Goal: Task Accomplishment & Management: Manage account settings

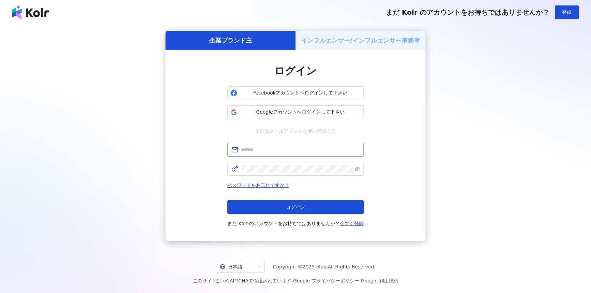
type input "**********"
click button "ログイン" at bounding box center [295, 207] width 137 height 14
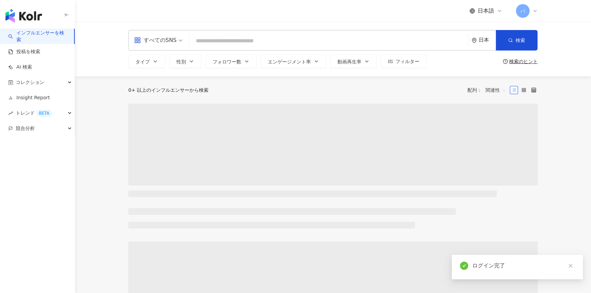
click at [156, 36] on div "すべてのSNS" at bounding box center [155, 40] width 42 height 11
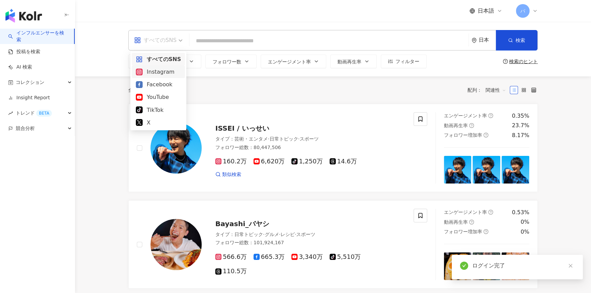
click at [157, 71] on div "Instagram" at bounding box center [158, 72] width 45 height 9
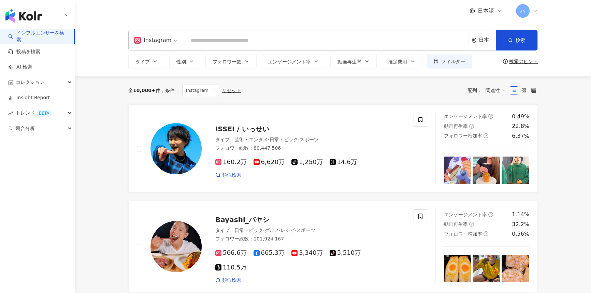
click at [262, 45] on input "search" at bounding box center [326, 40] width 279 height 13
paste input "***"
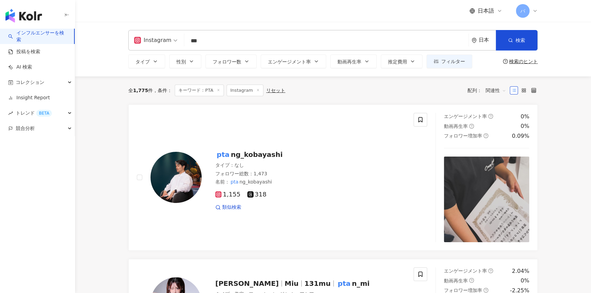
click at [262, 45] on input "***" at bounding box center [326, 40] width 279 height 13
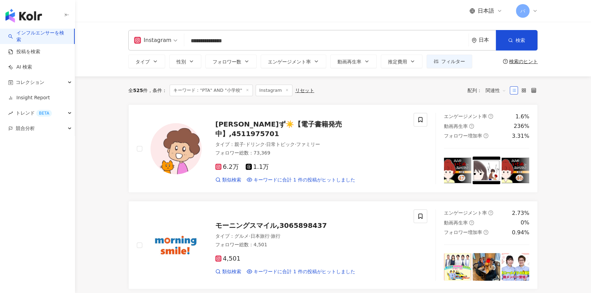
click at [236, 42] on input "**********" at bounding box center [326, 40] width 279 height 13
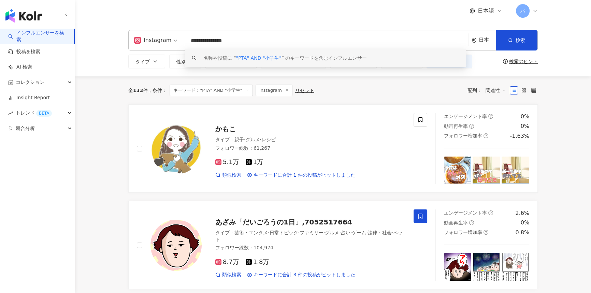
type input "**********"
drag, startPoint x: 265, startPoint y: 44, endPoint x: 176, endPoint y: 41, distance: 89.2
click at [176, 41] on div "**********" at bounding box center [333, 40] width 410 height 20
click at [132, 94] on div "全 133 件 条件 ： キーワード："PTA" AND "小学生" Instagram リセット" at bounding box center [221, 91] width 186 height 12
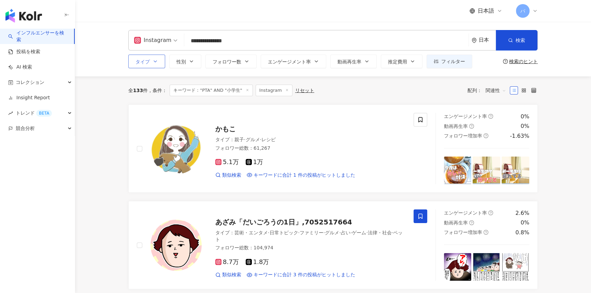
click at [129, 66] on button "タイプ" at bounding box center [146, 62] width 37 height 14
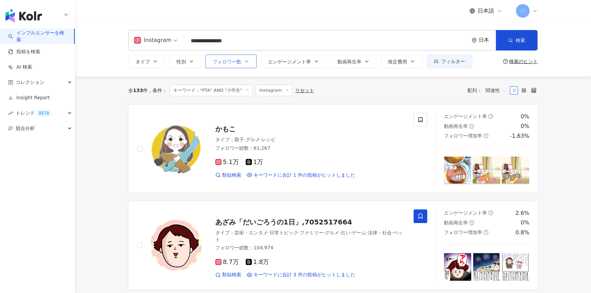
click at [237, 60] on span "フォロワー数" at bounding box center [227, 61] width 29 height 5
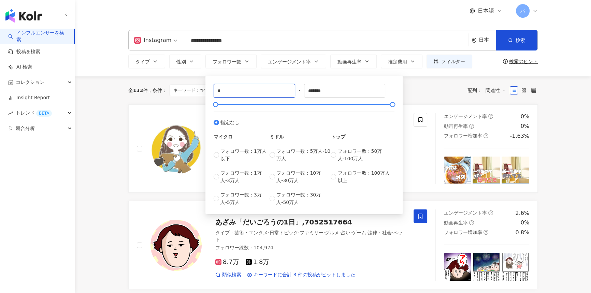
drag, startPoint x: 247, startPoint y: 94, endPoint x: 194, endPoint y: 92, distance: 52.6
type input "****"
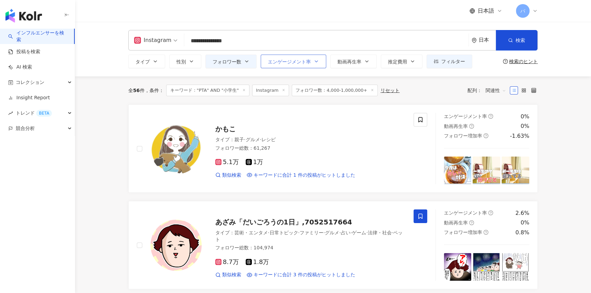
click at [304, 62] on span "エンゲージメント率" at bounding box center [289, 61] width 43 height 5
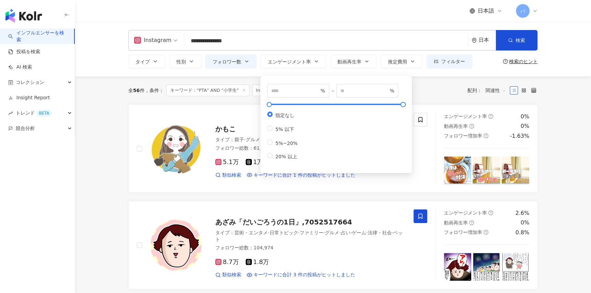
click at [238, 42] on input "**********" at bounding box center [326, 40] width 279 height 13
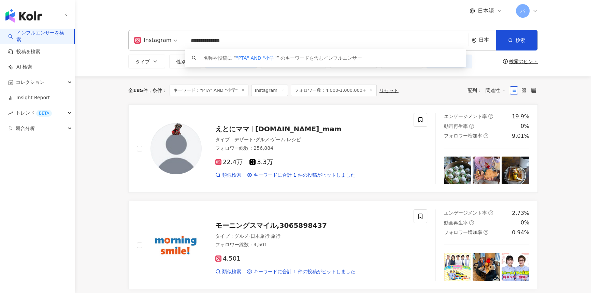
type input "**********"
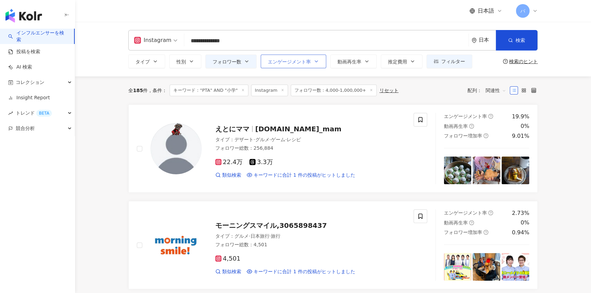
click at [323, 61] on button "エンゲージメント率" at bounding box center [294, 62] width 66 height 14
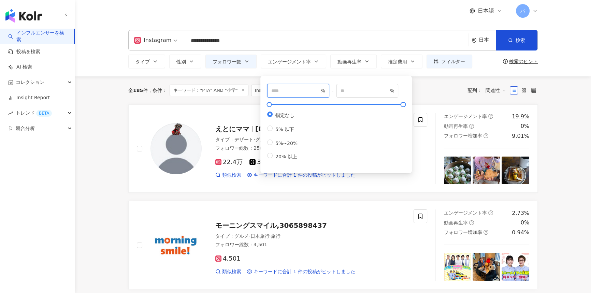
click at [292, 93] on input "number" at bounding box center [295, 91] width 48 height 8
type input "***"
click at [436, 90] on div "全 185 件 条件 ： キーワード："PTA" AND "小学" Instagram フォロワー数：4,000-1,000,000+ リセット 配列： 関連性" at bounding box center [333, 91] width 410 height 12
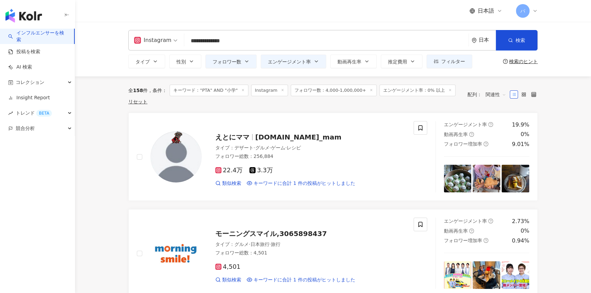
click at [262, 39] on input "**********" at bounding box center [326, 40] width 279 height 13
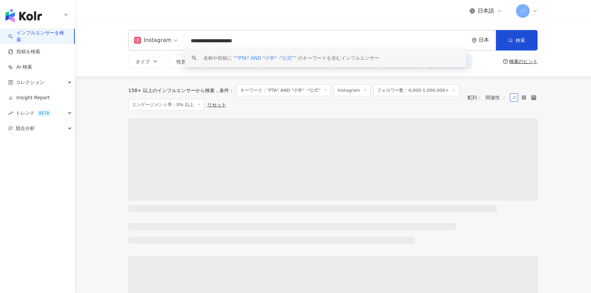
drag, startPoint x: 257, startPoint y: 41, endPoint x: 173, endPoint y: 43, distance: 84.0
click at [173, 43] on div "**********" at bounding box center [333, 40] width 410 height 20
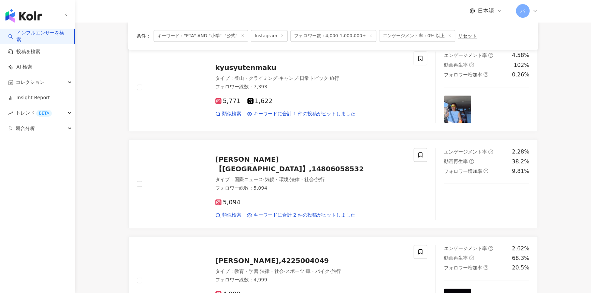
scroll to position [1117, 0]
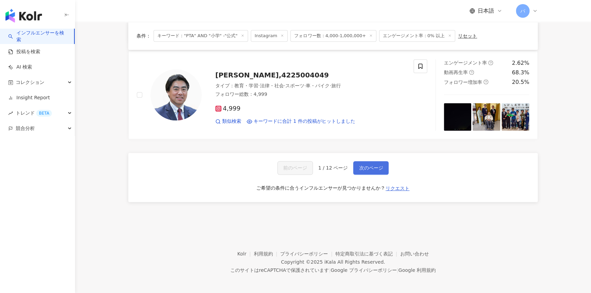
click at [364, 167] on span "次のページ" at bounding box center [371, 167] width 24 height 5
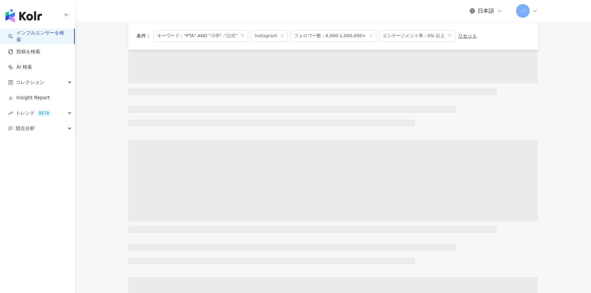
scroll to position [0, 0]
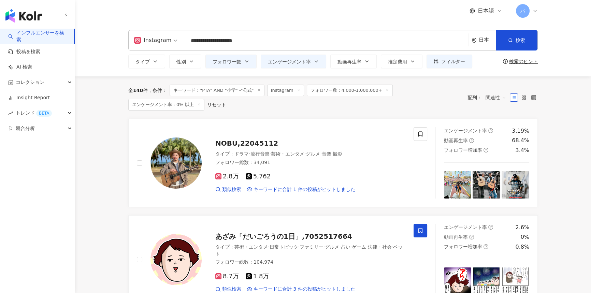
click at [227, 40] on input "**********" at bounding box center [326, 40] width 279 height 13
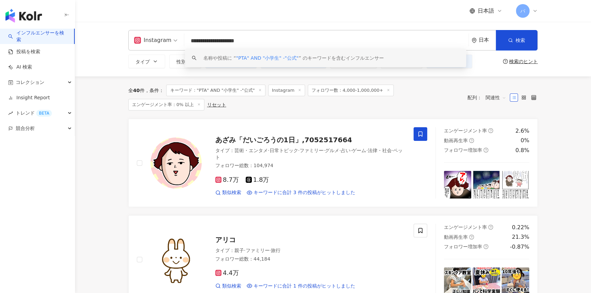
drag, startPoint x: 263, startPoint y: 40, endPoint x: 144, endPoint y: 43, distance: 119.2
click at [144, 43] on div "**********" at bounding box center [333, 40] width 410 height 20
type input "**********"
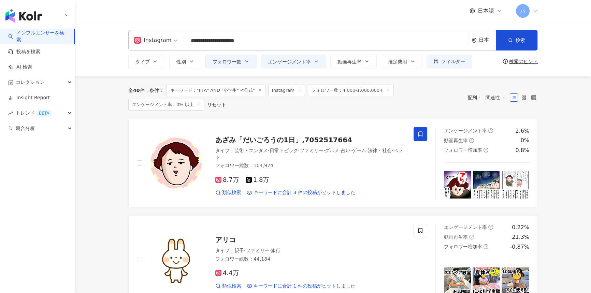
click at [457, 92] on div "全 40 件 条件 ： キーワード："PTA" AND "小学生" -"公式" Instagram フォロワー数：4,000-1,000,000+ エンゲージ…" at bounding box center [294, 98] width 333 height 26
click at [461, 64] on span "フィルター" at bounding box center [453, 61] width 24 height 5
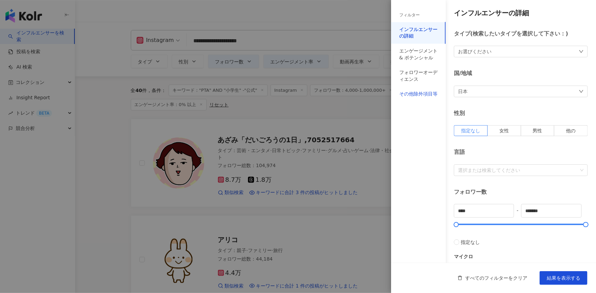
click at [416, 94] on div "その他除外項目等" at bounding box center [418, 94] width 38 height 7
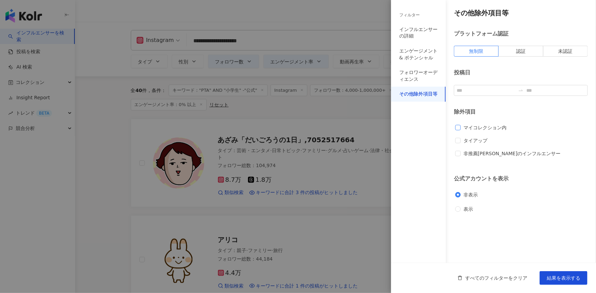
click at [466, 126] on span "マイコレクション内" at bounding box center [485, 128] width 48 height 8
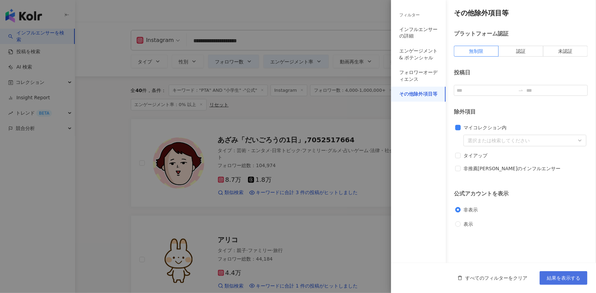
click at [565, 276] on span "結果を表示する" at bounding box center [563, 278] width 33 height 5
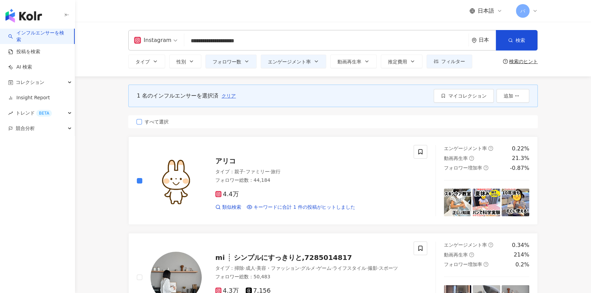
click at [158, 121] on span "すべて選択" at bounding box center [156, 122] width 29 height 8
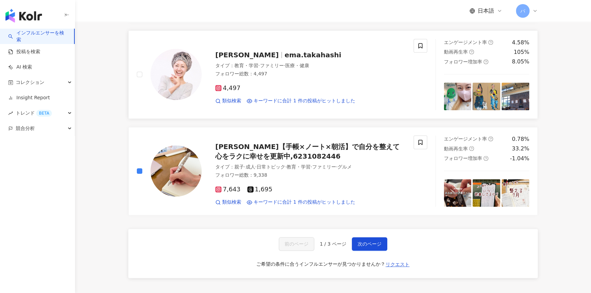
scroll to position [1148, 0]
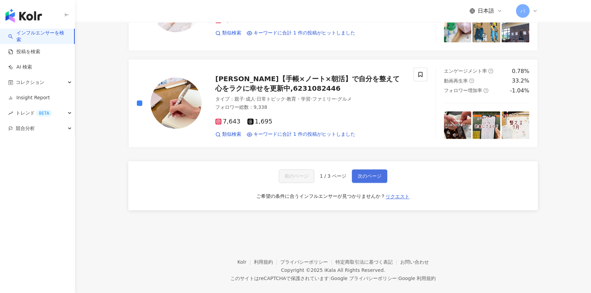
click at [370, 173] on span "次のページ" at bounding box center [370, 175] width 24 height 5
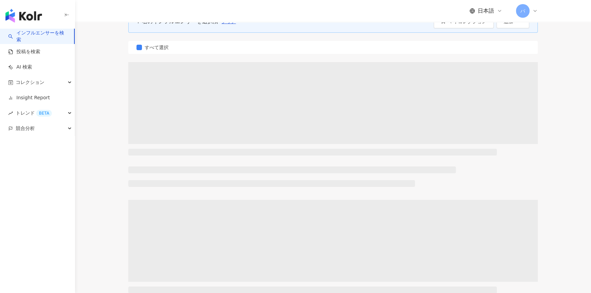
scroll to position [62, 0]
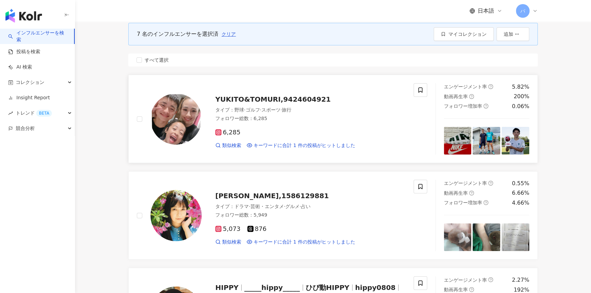
click at [152, 58] on span "すべて選択" at bounding box center [156, 60] width 29 height 8
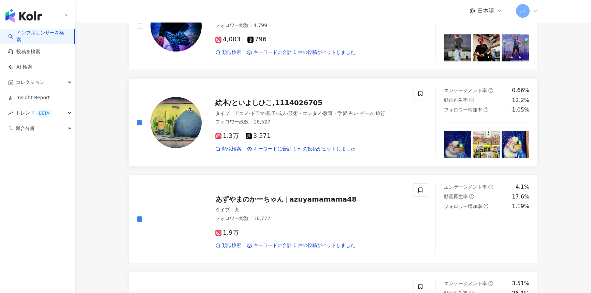
scroll to position [838, 0]
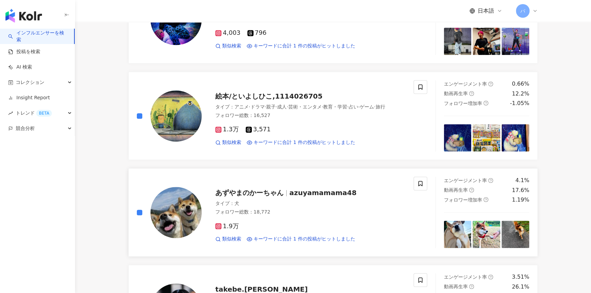
click at [137, 112] on label at bounding box center [139, 116] width 5 height 8
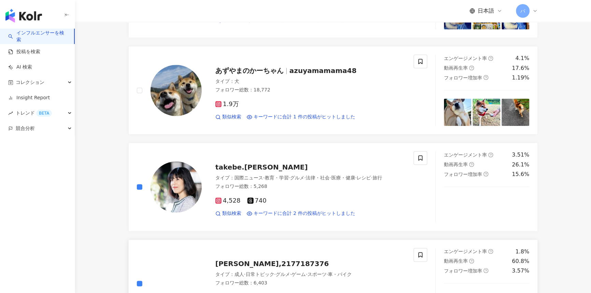
scroll to position [1055, 0]
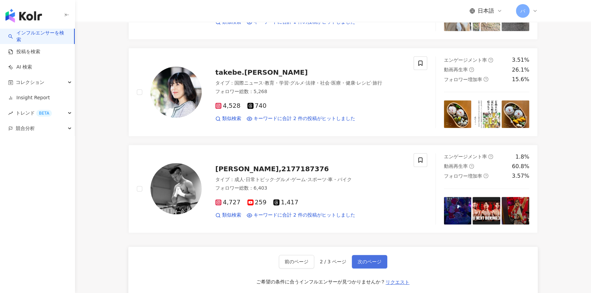
click at [369, 261] on span "次のページ" at bounding box center [370, 261] width 24 height 5
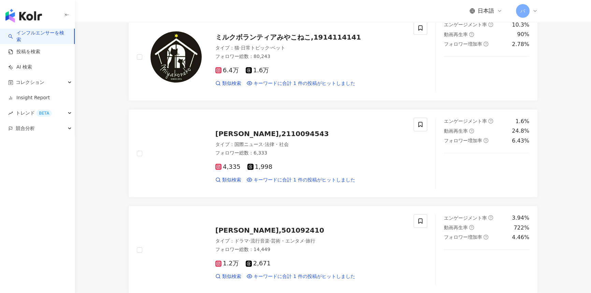
scroll to position [0, 0]
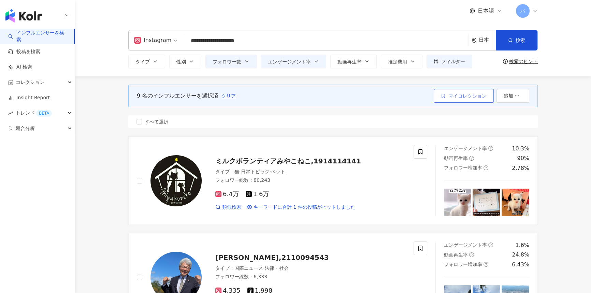
click at [457, 97] on span "マイコレクション" at bounding box center [468, 95] width 38 height 5
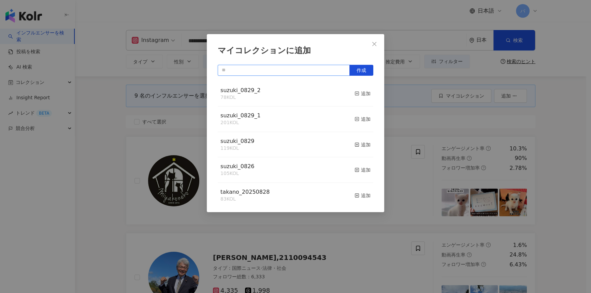
click at [250, 72] on input "text" at bounding box center [284, 70] width 132 height 11
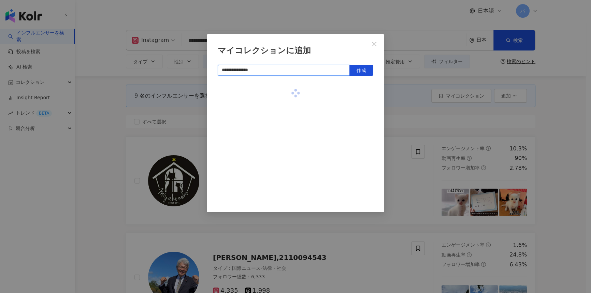
type input "**********"
click at [356, 68] on button "作成" at bounding box center [362, 70] width 24 height 11
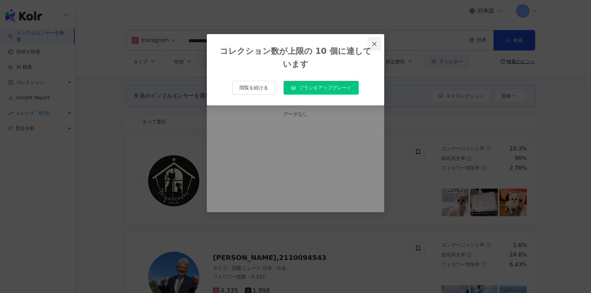
click at [378, 43] on span "Close" at bounding box center [375, 43] width 14 height 5
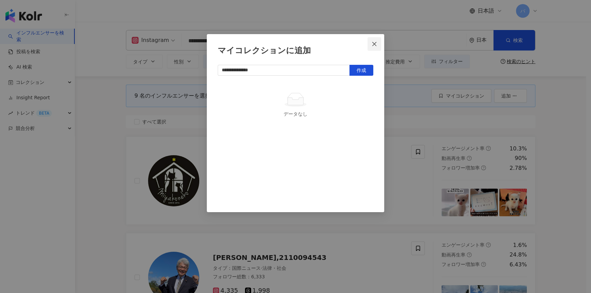
click at [375, 47] on button "Close" at bounding box center [375, 44] width 14 height 14
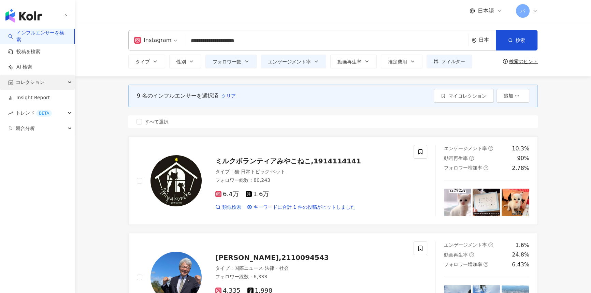
click at [38, 84] on span "コレクション" at bounding box center [30, 82] width 29 height 15
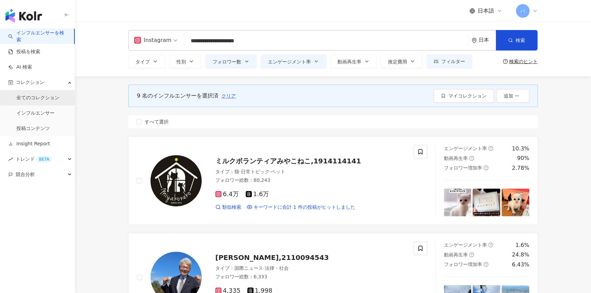
click at [39, 100] on link "全てのコレクション" at bounding box center [37, 98] width 43 height 7
click at [453, 95] on span "マイコレクション" at bounding box center [468, 95] width 38 height 5
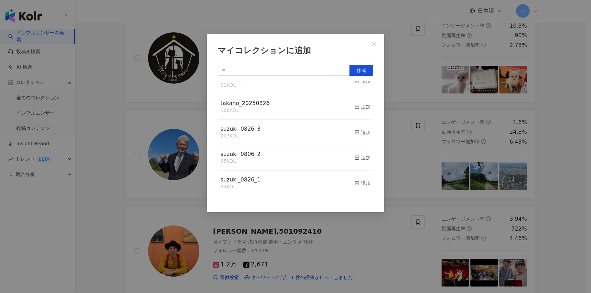
scroll to position [155, 0]
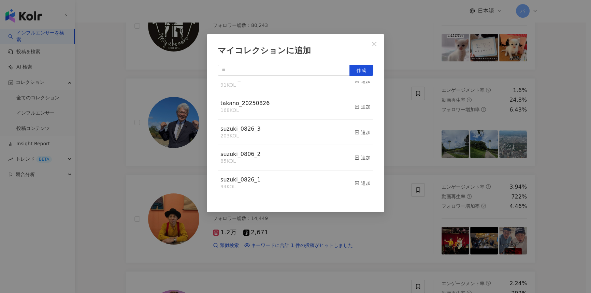
click at [262, 180] on div "suzuki_0826_1 94 KOL 追加" at bounding box center [296, 184] width 156 height 26
click at [362, 185] on div "追加" at bounding box center [363, 184] width 16 height 8
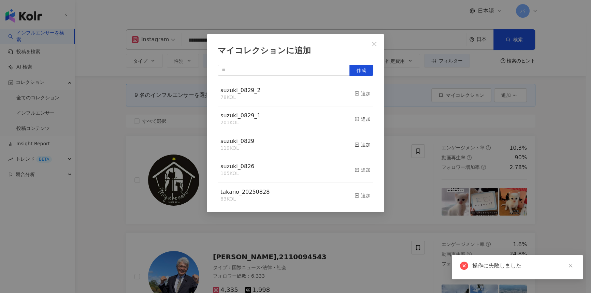
scroll to position [0, 0]
click at [258, 72] on input "text" at bounding box center [284, 70] width 132 height 11
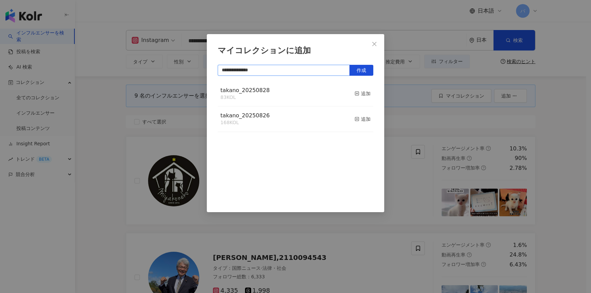
type input "**********"
click at [355, 69] on button "作成" at bounding box center [362, 70] width 24 height 11
click at [379, 40] on button "Close" at bounding box center [375, 44] width 14 height 14
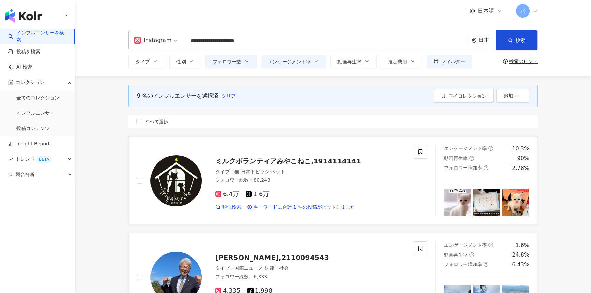
click at [236, 43] on input "**********" at bounding box center [326, 40] width 279 height 13
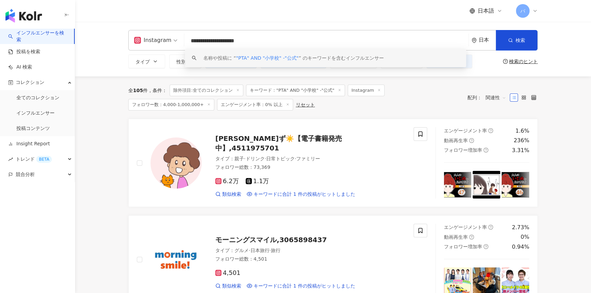
click at [237, 90] on icon at bounding box center [237, 89] width 3 height 3
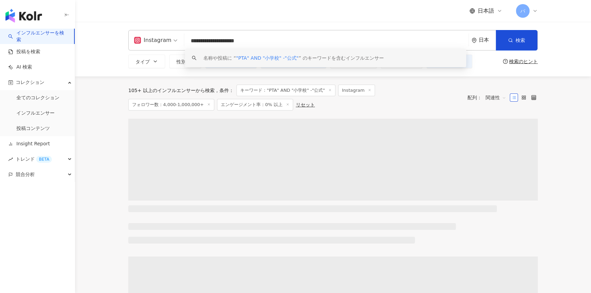
drag, startPoint x: 239, startPoint y: 41, endPoint x: 190, endPoint y: 39, distance: 49.2
click at [181, 43] on div "**********" at bounding box center [333, 40] width 410 height 20
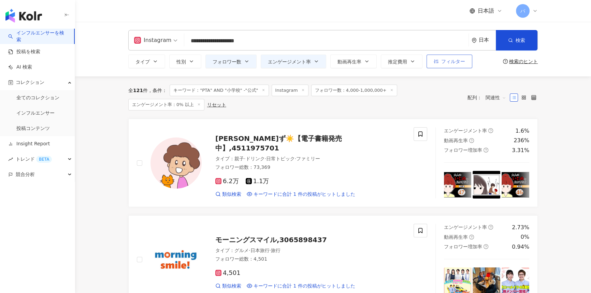
click at [461, 65] on button "フィルター" at bounding box center [450, 62] width 46 height 14
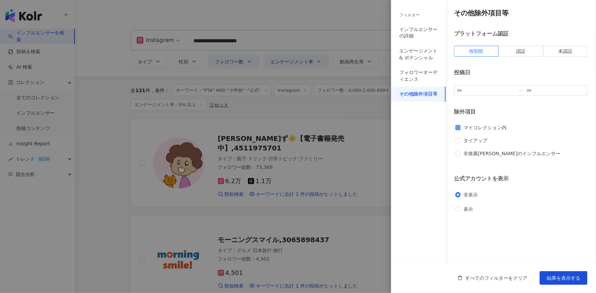
click at [468, 131] on span "マイコレクション内" at bounding box center [485, 128] width 48 height 8
click at [468, 127] on span "マイコレクション内" at bounding box center [485, 128] width 48 height 8
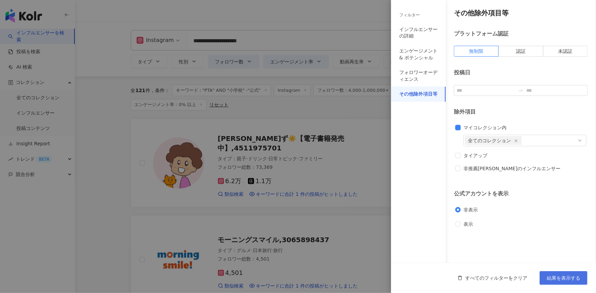
click at [571, 279] on span "結果を表示する" at bounding box center [563, 278] width 33 height 5
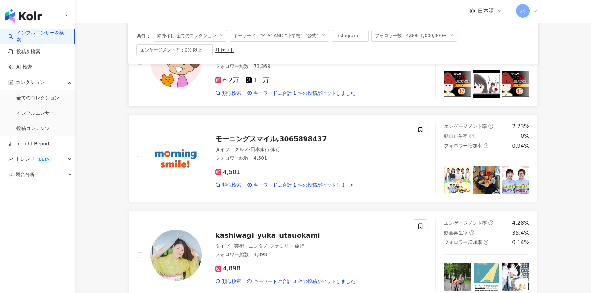
scroll to position [62, 0]
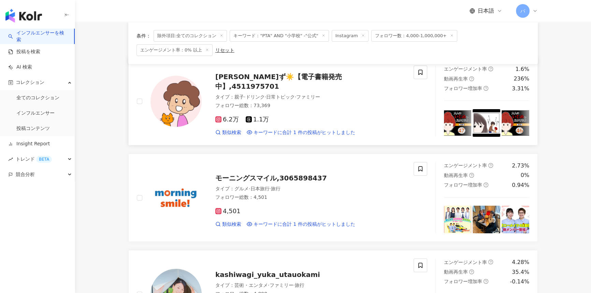
click at [142, 96] on div at bounding box center [169, 101] width 65 height 71
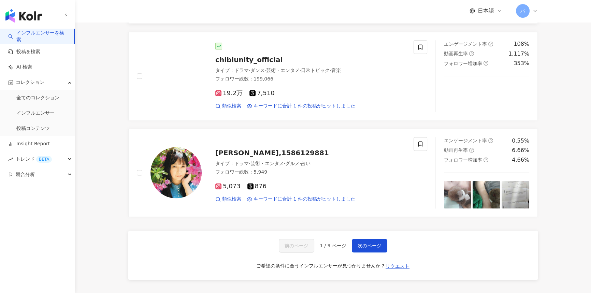
scroll to position [1117, 0]
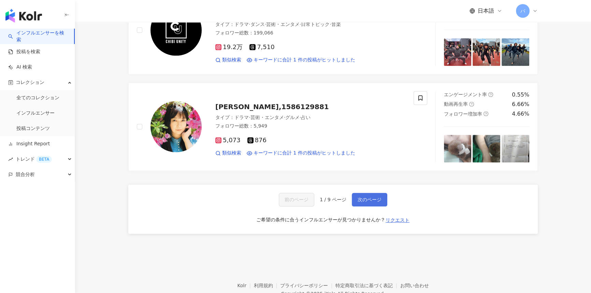
click at [375, 197] on span "次のページ" at bounding box center [370, 199] width 24 height 5
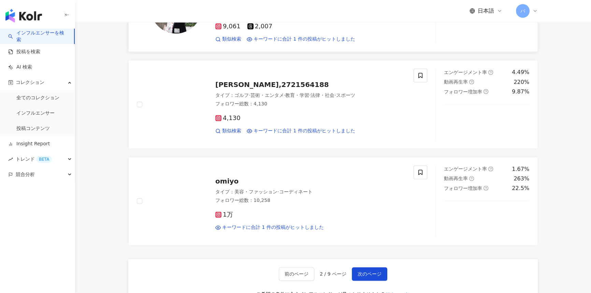
scroll to position [1148, 0]
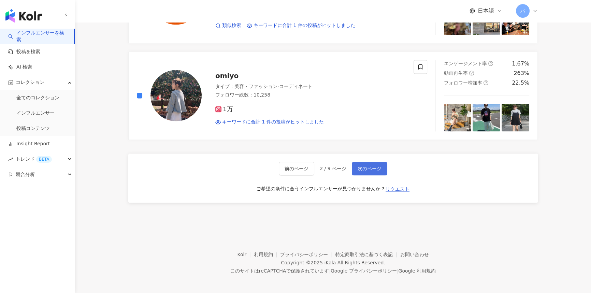
click at [371, 172] on button "次のページ" at bounding box center [370, 169] width 36 height 14
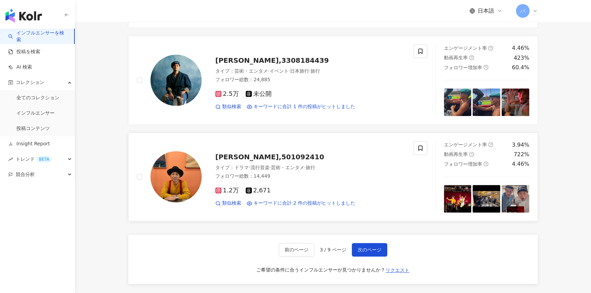
scroll to position [1117, 0]
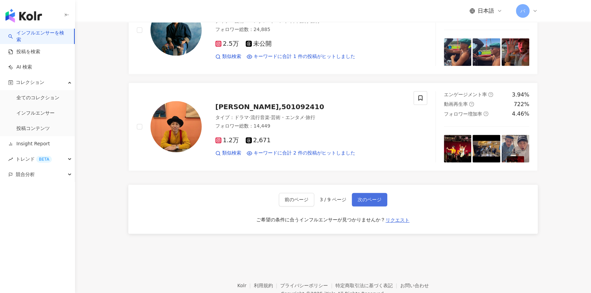
click at [372, 199] on span "次のページ" at bounding box center [370, 199] width 24 height 5
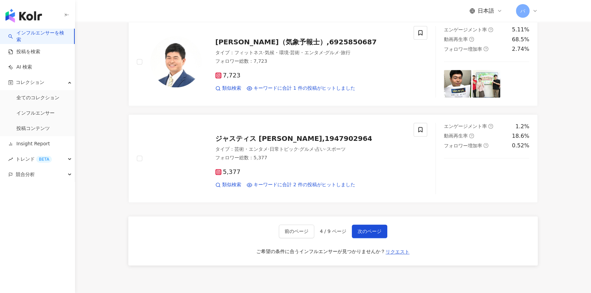
scroll to position [1154, 0]
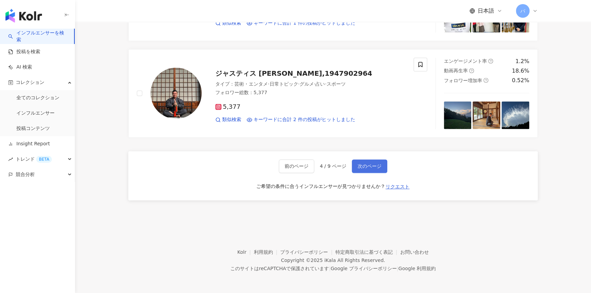
click at [377, 165] on span "次のページ" at bounding box center [370, 166] width 24 height 5
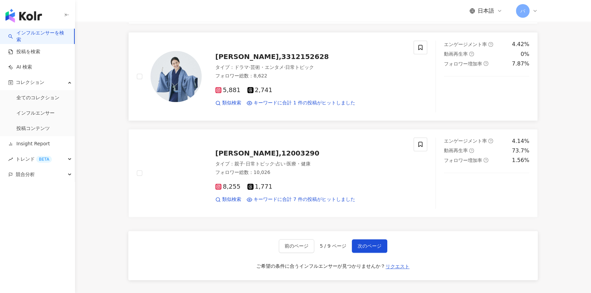
scroll to position [1117, 0]
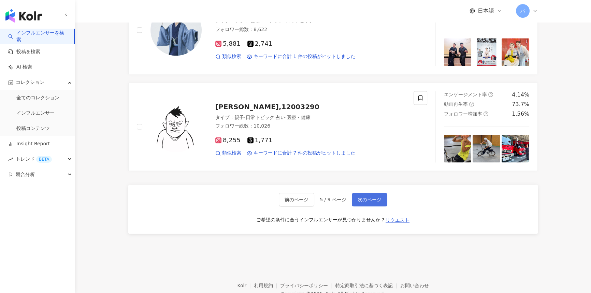
click at [369, 197] on span "次のページ" at bounding box center [370, 199] width 24 height 5
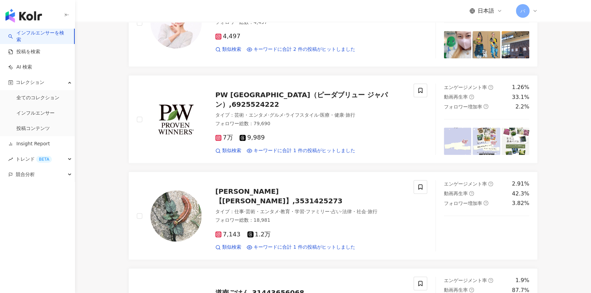
scroll to position [990, 0]
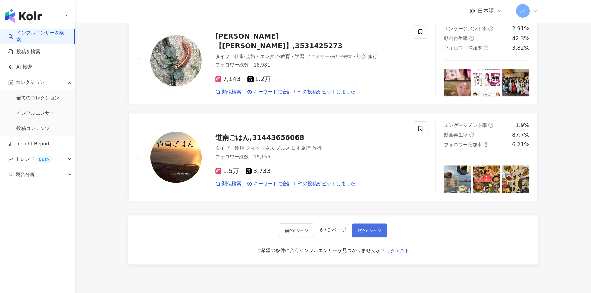
click at [376, 224] on button "次のページ" at bounding box center [370, 231] width 36 height 14
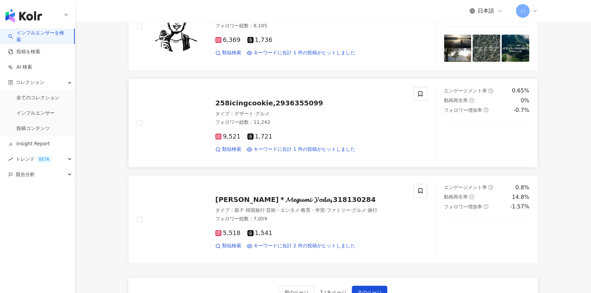
scroll to position [1086, 0]
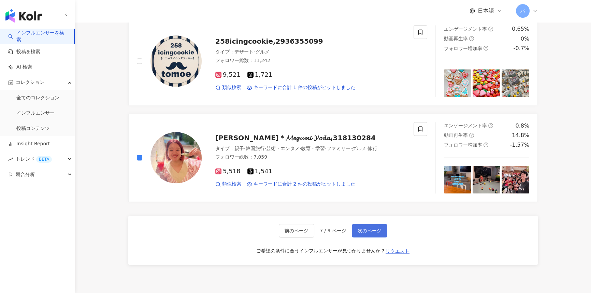
click at [375, 232] on button "次のページ" at bounding box center [370, 231] width 36 height 14
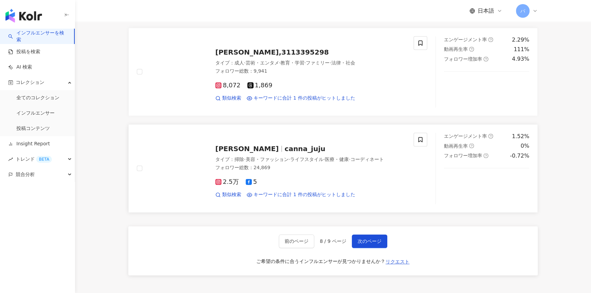
scroll to position [1149, 0]
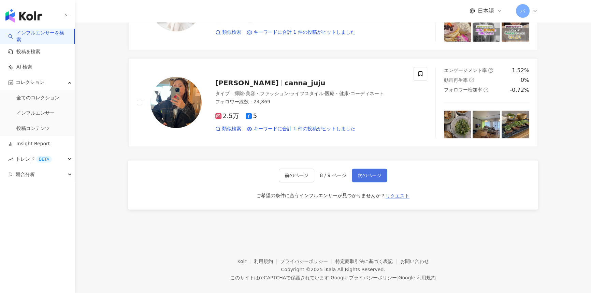
click at [363, 173] on span "次のページ" at bounding box center [370, 175] width 24 height 5
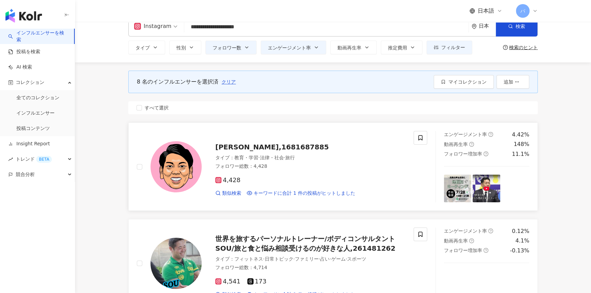
scroll to position [0, 0]
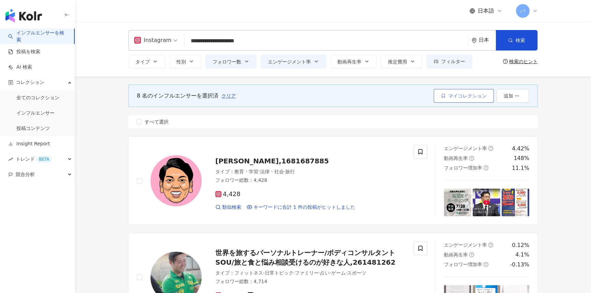
click at [446, 98] on icon "button" at bounding box center [443, 96] width 5 height 5
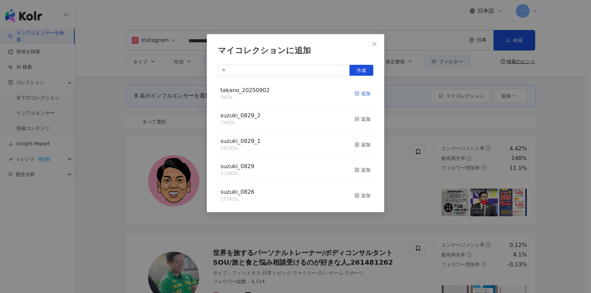
click at [359, 94] on div "追加" at bounding box center [363, 94] width 16 height 8
click at [374, 42] on icon "close" at bounding box center [374, 43] width 5 height 5
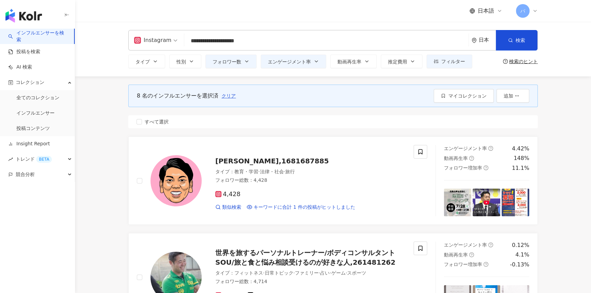
click at [233, 44] on input "**********" at bounding box center [326, 40] width 279 height 13
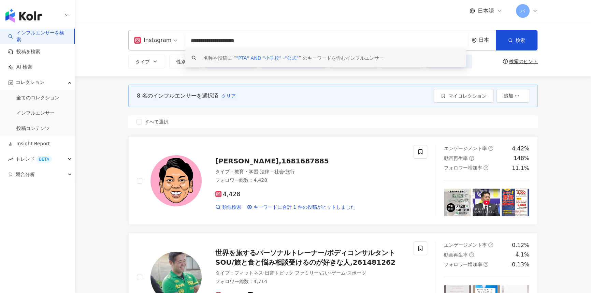
paste input "**********"
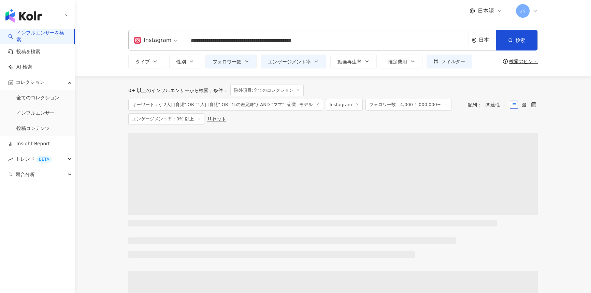
type input "**********"
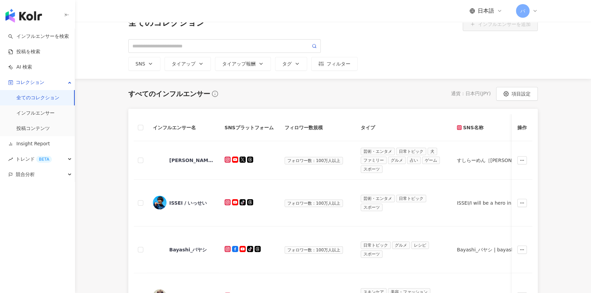
scroll to position [62, 0]
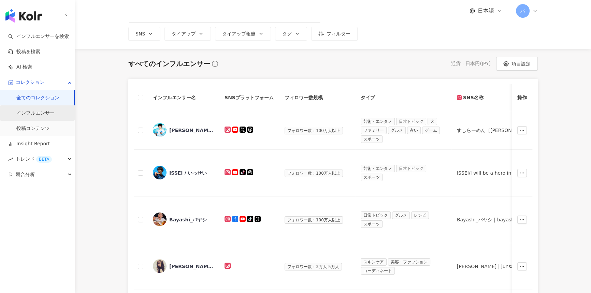
click at [46, 115] on link "インフルエンサー" at bounding box center [35, 113] width 38 height 7
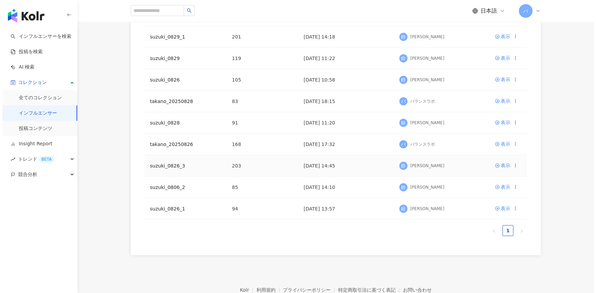
scroll to position [93, 0]
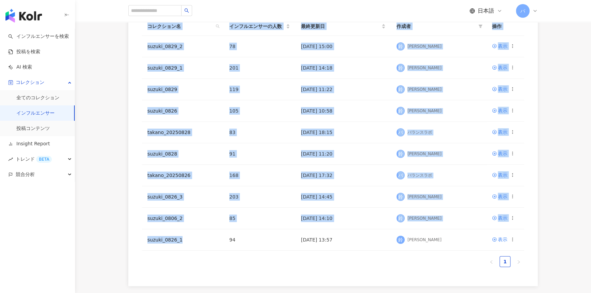
drag, startPoint x: 196, startPoint y: 243, endPoint x: 139, endPoint y: 243, distance: 56.7
click at [139, 243] on div "インフルエンサー名 コレクション名 インフルエンサーの人数 最終更新日 作成者 操作 suzuki_0829_2 78 2025/08/29 15:00 鈴 …" at bounding box center [333, 135] width 410 height 302
click at [118, 223] on div "インフルエンサー名 コレクション名 インフルエンサーの人数 最終更新日 作成者 操作 suzuki_0829_2 78 2025/08/29 15:00 鈴 …" at bounding box center [333, 135] width 437 height 302
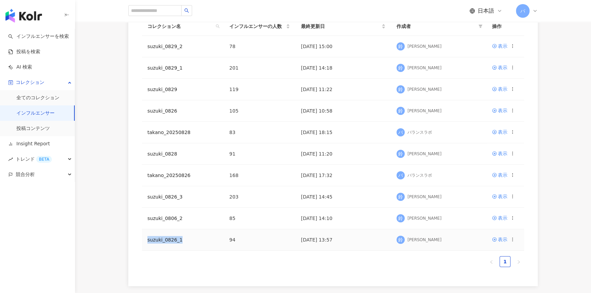
drag, startPoint x: 183, startPoint y: 237, endPoint x: 146, endPoint y: 241, distance: 37.4
click at [146, 241] on td "suzuki_0826_1" at bounding box center [183, 240] width 82 height 22
copy link "suzuki_0826_1"
click at [512, 241] on icon at bounding box center [512, 239] width 5 height 5
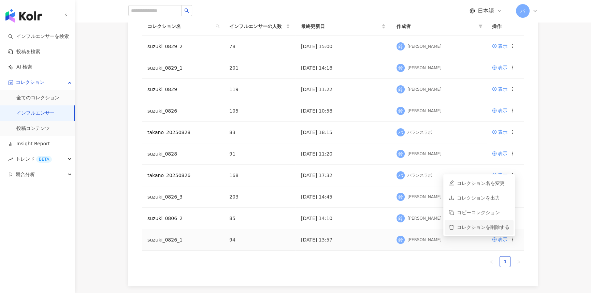
click at [507, 231] on li "コレクションを削除する" at bounding box center [479, 227] width 69 height 15
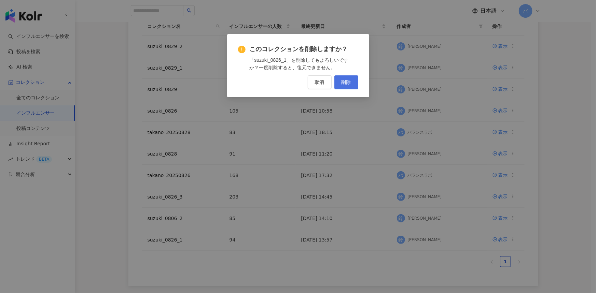
click at [352, 83] on button "削除" at bounding box center [346, 82] width 24 height 14
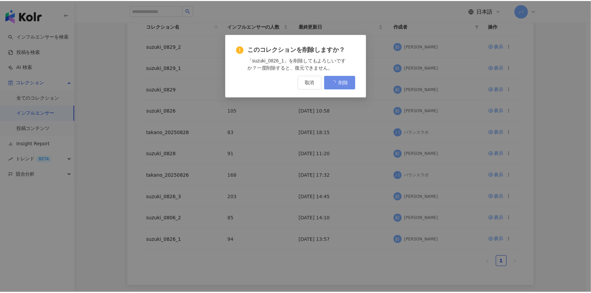
scroll to position [0, 0]
